Goal: Find specific page/section: Find specific page/section

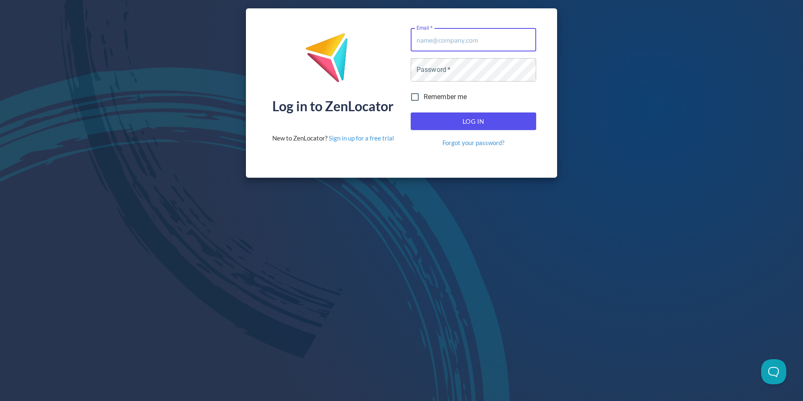
drag, startPoint x: 447, startPoint y: 41, endPoint x: 446, endPoint y: 49, distance: 8.0
click at [446, 41] on input "Email   *" at bounding box center [473, 39] width 125 height 23
click at [446, 34] on input "Email   *" at bounding box center [473, 39] width 125 height 23
type input "[EMAIL_ADDRESS][DOMAIN_NAME]"
click at [469, 118] on span "Log In" at bounding box center [473, 121] width 107 height 11
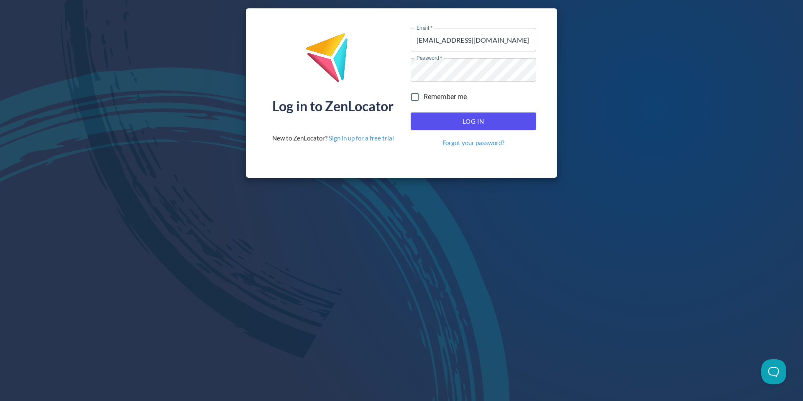
click at [450, 118] on span "Log In" at bounding box center [473, 121] width 107 height 11
type input "[EMAIL_ADDRESS][DOMAIN_NAME]"
click at [473, 118] on span "Log In" at bounding box center [473, 121] width 107 height 11
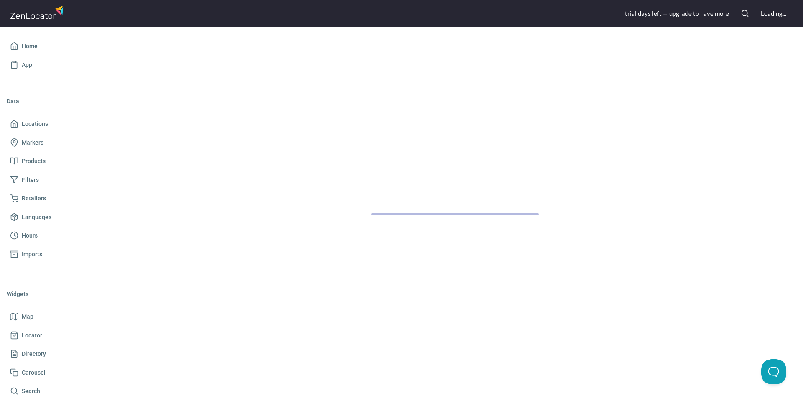
click at [472, 117] on div at bounding box center [455, 214] width 696 height 374
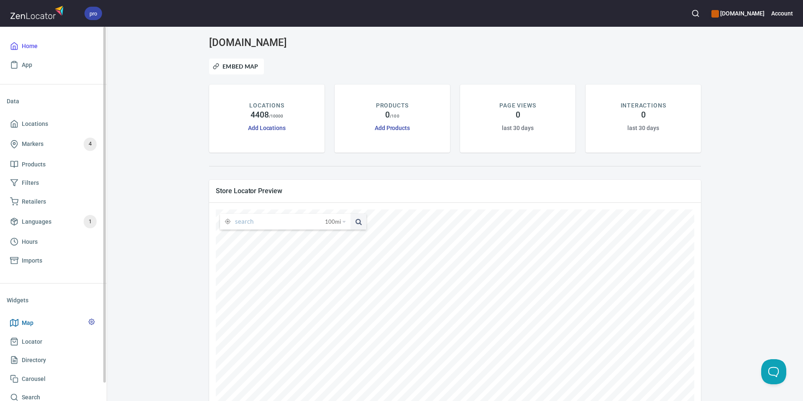
drag, startPoint x: 31, startPoint y: 318, endPoint x: 37, endPoint y: 317, distance: 6.0
click at [31, 318] on span "Map" at bounding box center [28, 323] width 12 height 10
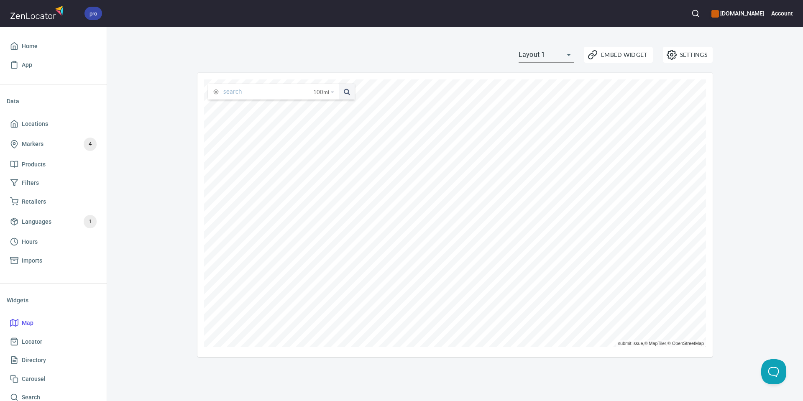
drag, startPoint x: 282, startPoint y: 90, endPoint x: 289, endPoint y: 89, distance: 7.2
click at [282, 90] on input "text" at bounding box center [268, 92] width 90 height 16
click at [327, 87] on span "100 mi" at bounding box center [321, 92] width 16 height 16
click at [326, 105] on li "25 miles" at bounding box center [327, 105] width 32 height 8
click at [255, 95] on input "text" at bounding box center [269, 92] width 93 height 16
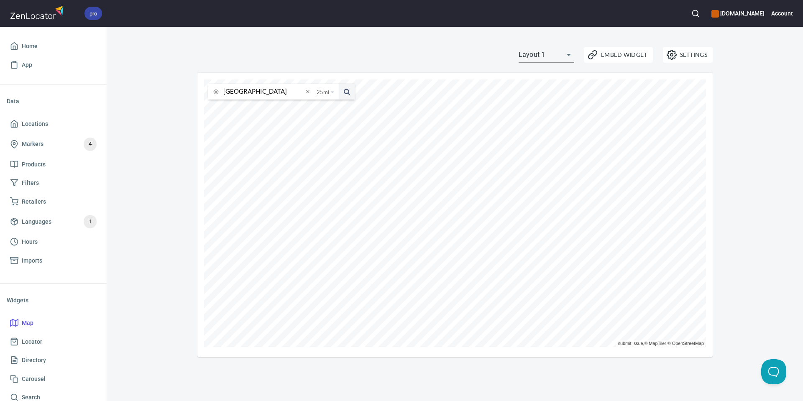
click at [339, 84] on button at bounding box center [347, 92] width 16 height 16
click at [261, 93] on input "[GEOGRAPHIC_DATA]" at bounding box center [263, 92] width 80 height 16
type input "c"
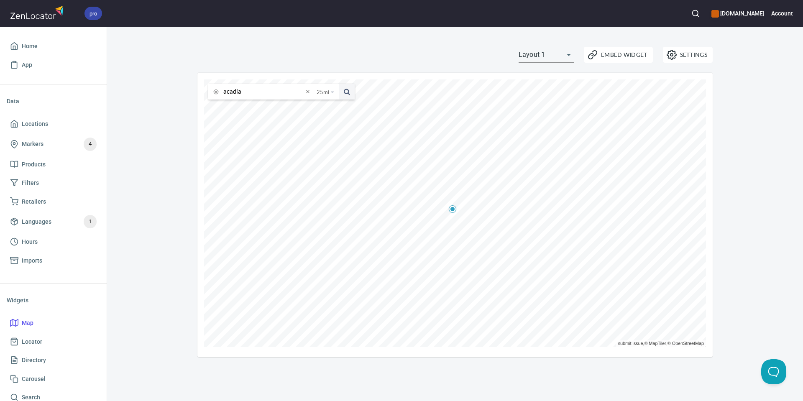
click at [339, 84] on button at bounding box center [347, 92] width 16 height 16
click at [257, 92] on input "acadia" at bounding box center [263, 92] width 80 height 16
click at [339, 84] on button at bounding box center [347, 92] width 16 height 16
click at [228, 92] on input "acadia, [GEOGRAPHIC_DATA]" at bounding box center [263, 92] width 80 height 16
click at [262, 92] on input "[GEOGRAPHIC_DATA], [GEOGRAPHIC_DATA]" at bounding box center [263, 92] width 80 height 16
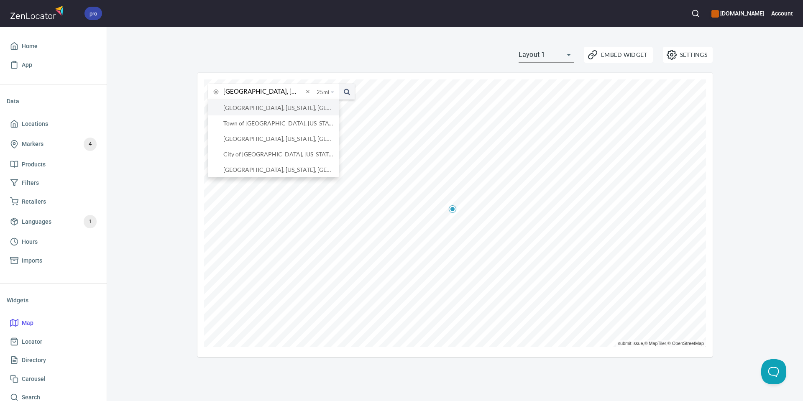
click at [267, 107] on li "[GEOGRAPHIC_DATA], [US_STATE], [GEOGRAPHIC_DATA]" at bounding box center [273, 107] width 131 height 15
type input "[GEOGRAPHIC_DATA], [US_STATE], [GEOGRAPHIC_DATA]"
